Goal: Task Accomplishment & Management: Manage account settings

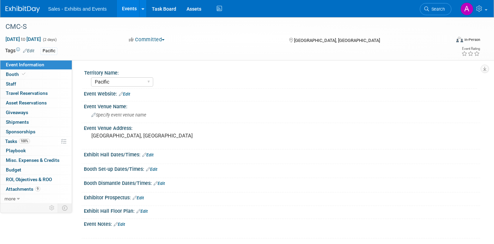
select select "Pacific"
click at [436, 5] on link "Search" at bounding box center [436, 9] width 32 height 12
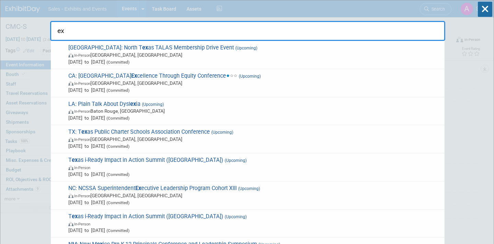
type input "e"
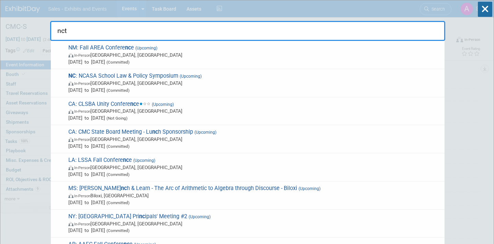
type input "nctm"
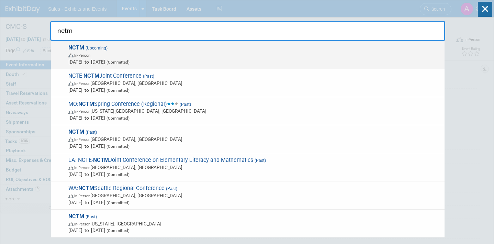
click at [150, 52] on span "In-Person" at bounding box center [254, 55] width 373 height 7
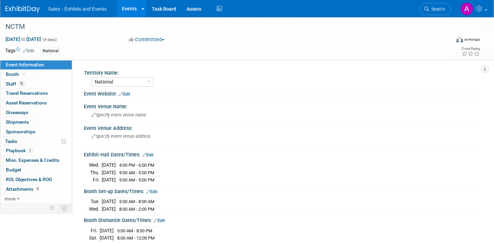
select select "National"
click at [42, 82] on link "10 Staff 10" at bounding box center [36, 83] width 72 height 9
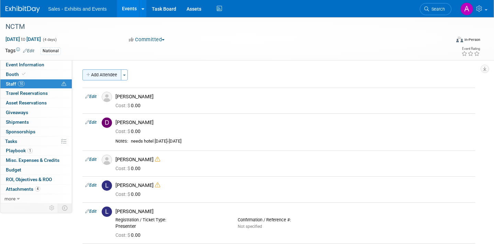
click at [109, 76] on button "Add Attendee" at bounding box center [102, 74] width 39 height 11
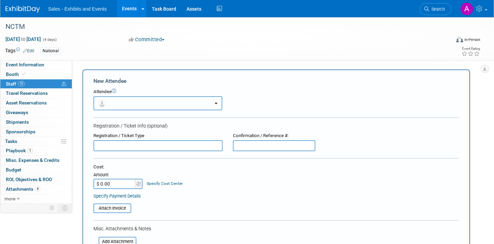
click at [131, 101] on button "button" at bounding box center [158, 103] width 129 height 14
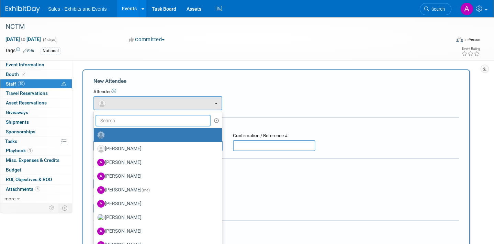
click at [133, 121] on input "text" at bounding box center [153, 121] width 115 height 12
type input "kara"
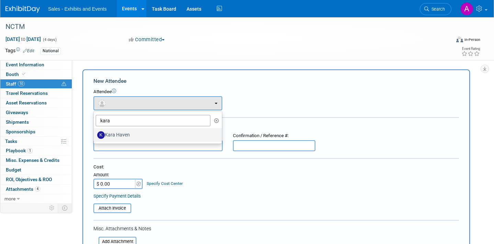
click at [132, 134] on label "Kara Haven" at bounding box center [156, 135] width 118 height 11
click at [95, 134] on input "Kara Haven" at bounding box center [92, 134] width 4 height 4
select select "eaea5718-7c45-4f2c-9518-c28bfab4df5d"
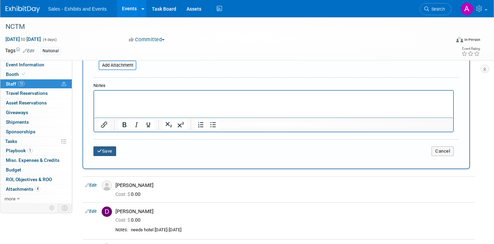
click at [107, 151] on button "Save" at bounding box center [105, 151] width 23 height 10
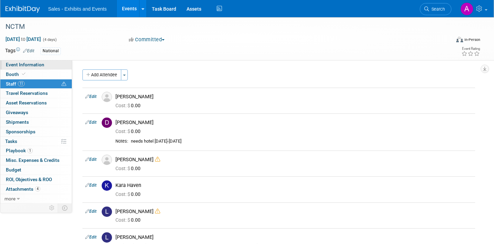
click at [44, 65] on link "Event Information" at bounding box center [36, 64] width 72 height 9
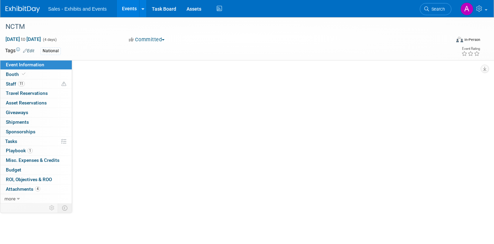
select select "National"
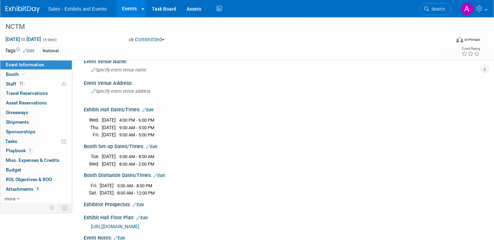
scroll to position [45, 0]
click at [437, 9] on span "Search" at bounding box center [437, 9] width 16 height 5
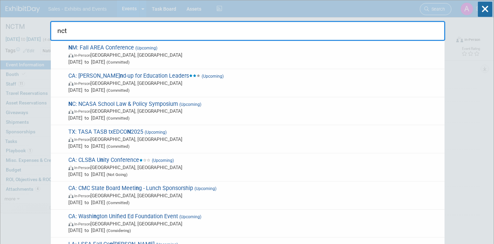
type input "ncte"
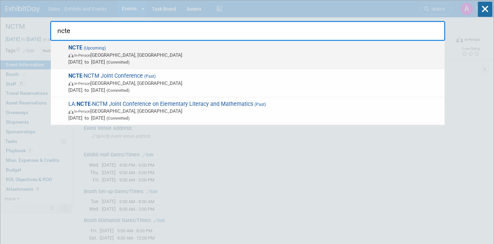
click at [220, 44] on div "NCTE (Upcoming) In-Person Denver, CO Nov 20, 2025 to Nov 23, 2025 (Committed)" at bounding box center [248, 55] width 394 height 28
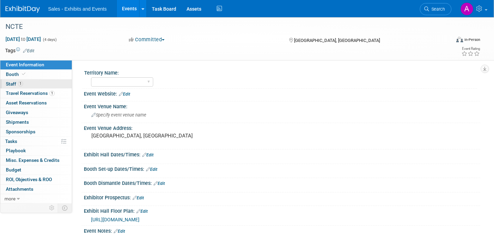
click at [37, 83] on link "1 Staff 1" at bounding box center [36, 83] width 72 height 9
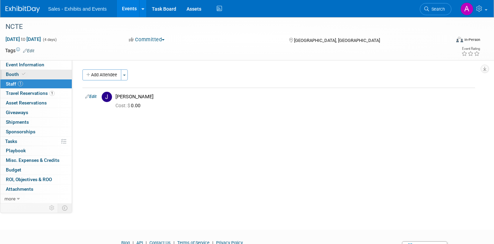
click at [37, 79] on link "Booth" at bounding box center [36, 74] width 72 height 9
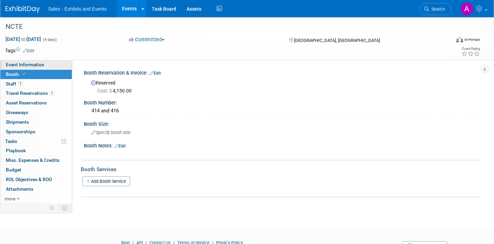
click at [45, 67] on link "Event Information" at bounding box center [36, 64] width 72 height 9
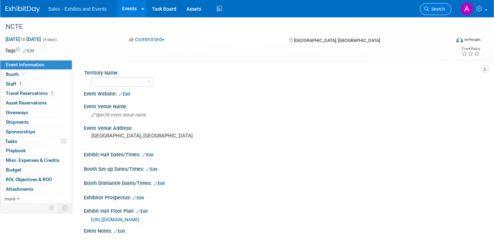
click at [432, 8] on span "Search" at bounding box center [437, 9] width 16 height 5
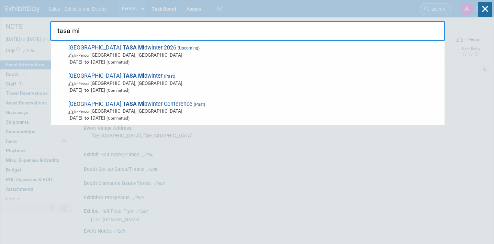
type input "tasa mid"
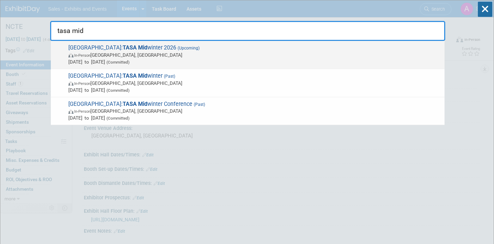
click at [223, 47] on span "TX: TASA Mid winter 2026 (Upcoming) In-Person San Antonio, TX Jan 25, 2026 to J…" at bounding box center [253, 54] width 375 height 21
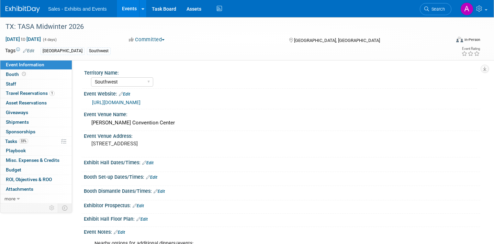
select select "Southwest"
click at [57, 92] on link "1 Travel Reservations 1" at bounding box center [36, 93] width 72 height 9
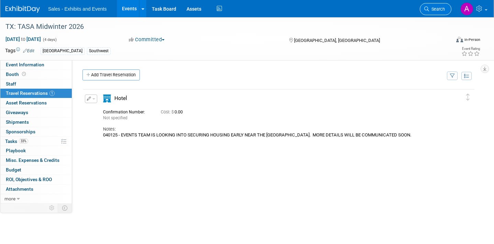
click at [441, 8] on span "Search" at bounding box center [437, 9] width 16 height 5
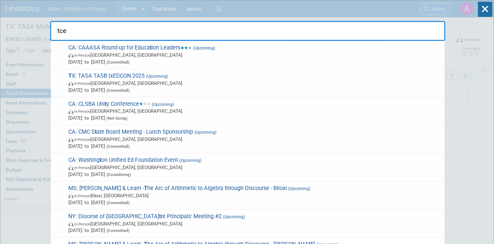
type input "tcea"
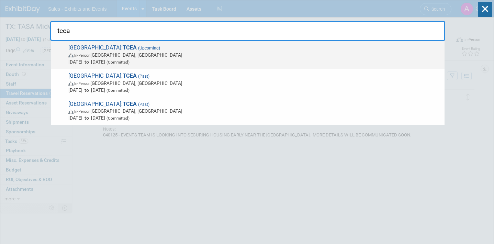
click at [190, 48] on span "TX: TCEA (Upcoming) In-Person San Antonio, TX Jan 31, 2026 to Feb 4, 2026 (Comm…" at bounding box center [253, 54] width 375 height 21
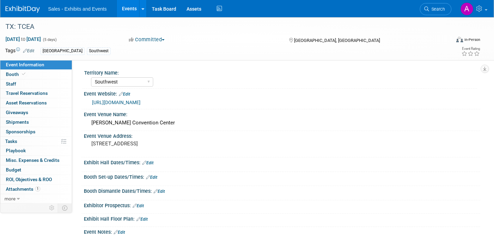
select select "Southwest"
click at [43, 74] on link "Booth" at bounding box center [36, 74] width 72 height 9
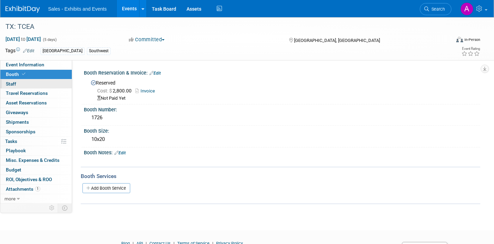
click at [43, 83] on link "0 Staff 0" at bounding box center [36, 83] width 72 height 9
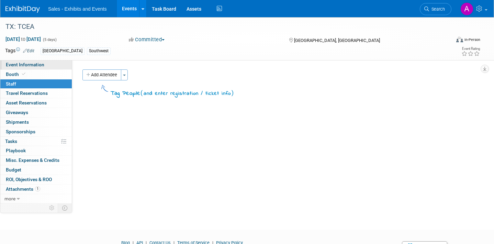
click at [48, 66] on link "Event Information" at bounding box center [36, 64] width 72 height 9
select select "Southwest"
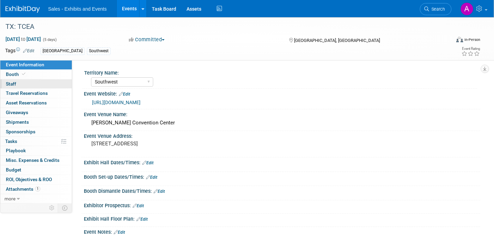
click at [28, 79] on link "0 Staff 0" at bounding box center [36, 83] width 72 height 9
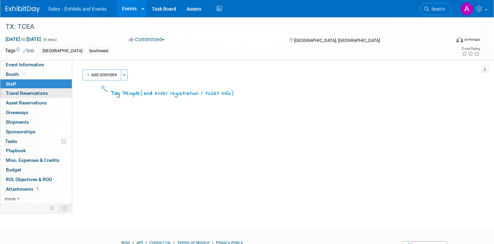
click at [35, 94] on span "Travel Reservations 0" at bounding box center [27, 93] width 42 height 6
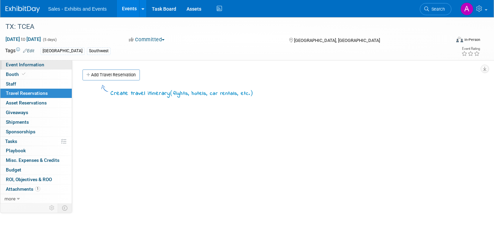
click at [41, 64] on span "Event Information" at bounding box center [25, 65] width 39 height 6
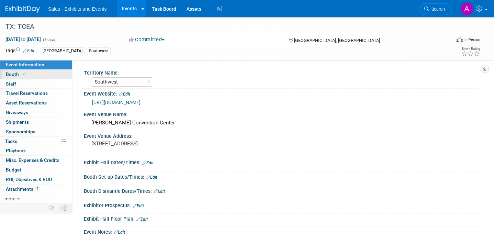
click at [32, 74] on link "Booth" at bounding box center [36, 74] width 72 height 9
